Goal: Task Accomplishment & Management: Complete application form

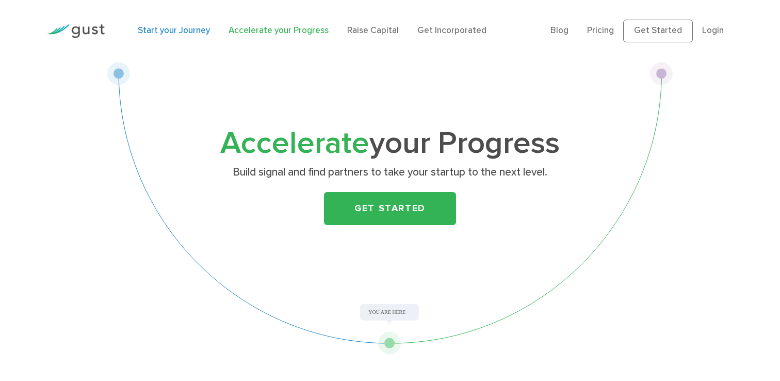
click at [194, 28] on link "Start your Journey" at bounding box center [174, 30] width 72 height 10
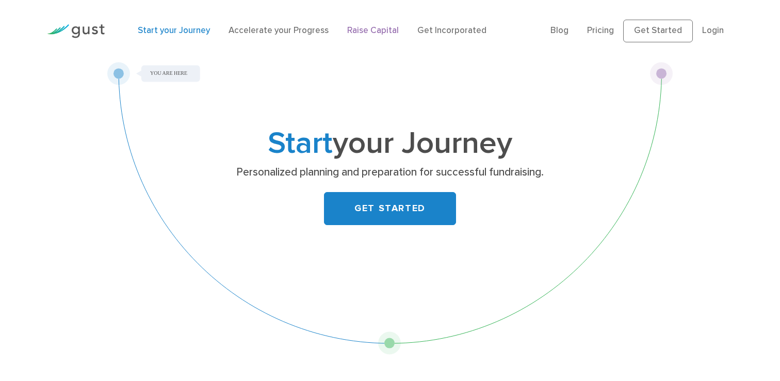
click at [359, 33] on link "Raise Capital" at bounding box center [373, 30] width 52 height 10
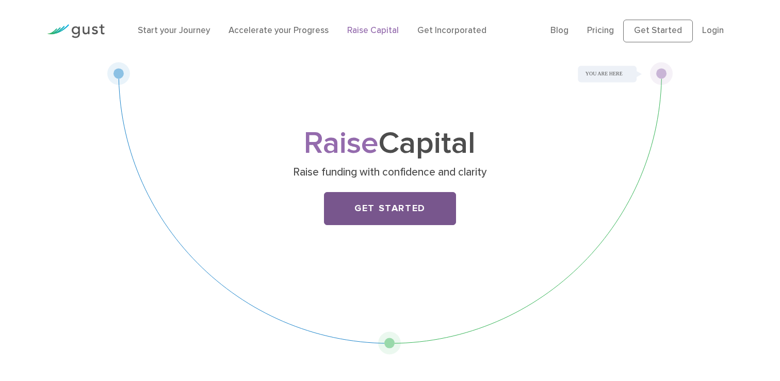
click at [428, 203] on link "Get Started" at bounding box center [390, 208] width 132 height 33
